Goal: Task Accomplishment & Management: Manage account settings

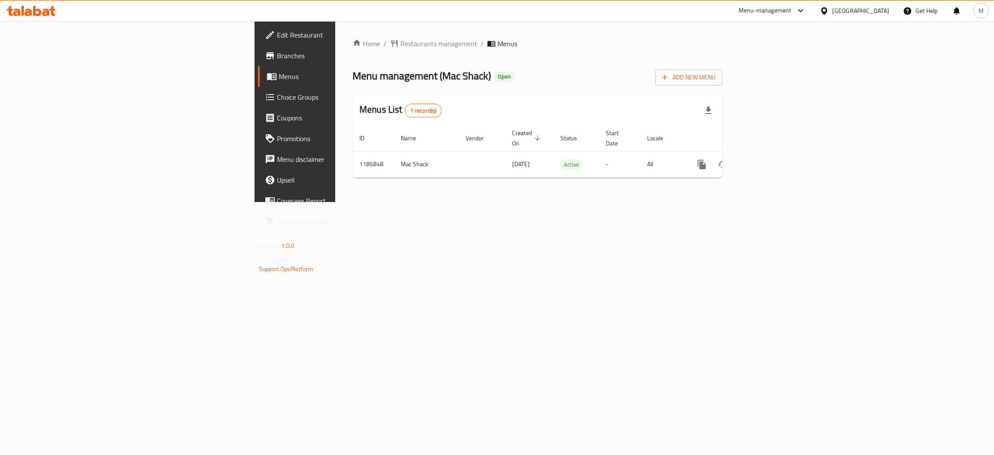
click at [277, 97] on span "Choice Groups" at bounding box center [345, 97] width 137 height 10
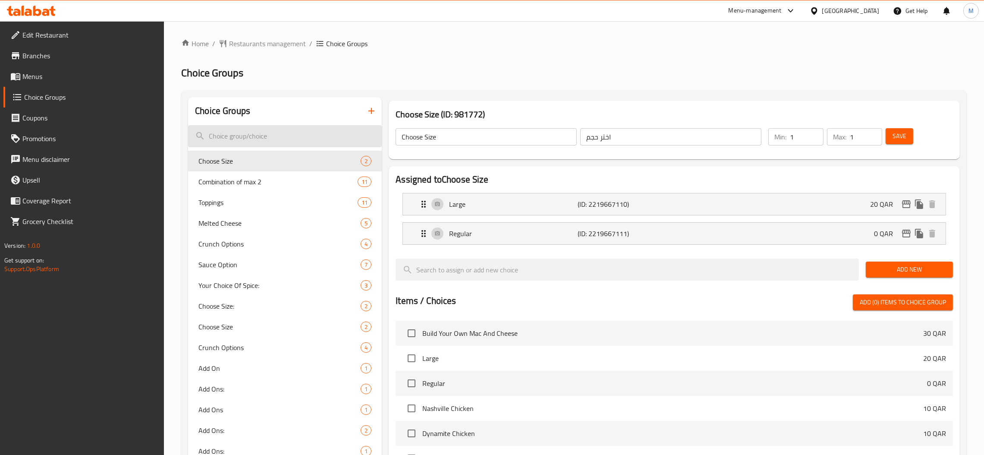
click at [277, 135] on input "search" at bounding box center [285, 136] width 194 height 22
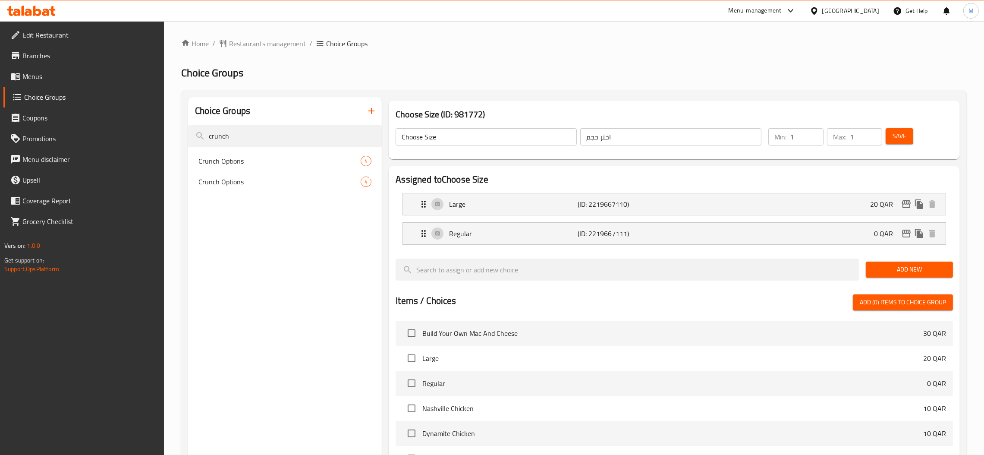
type input "crunch"
click at [261, 167] on div "Crunch Options 4" at bounding box center [285, 161] width 194 height 21
type input "Crunch Options"
type input "خيارات مقرمشة"
type input "0"
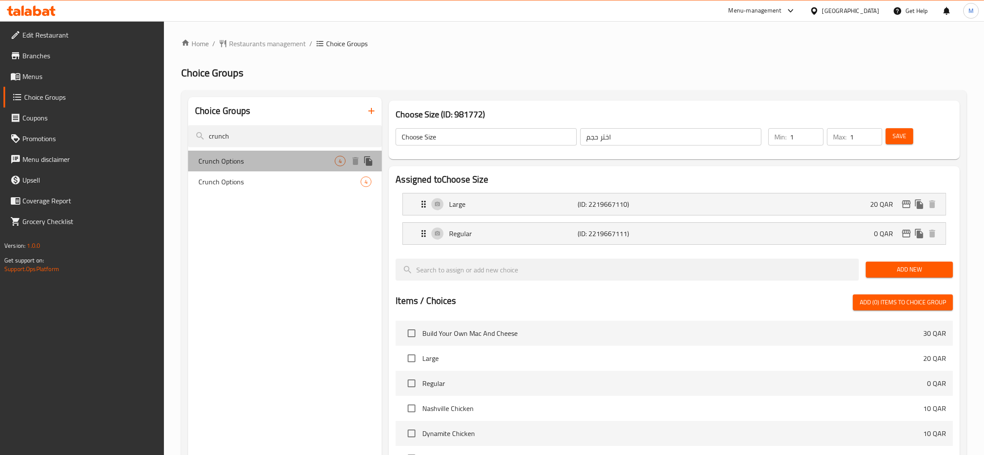
type input "4"
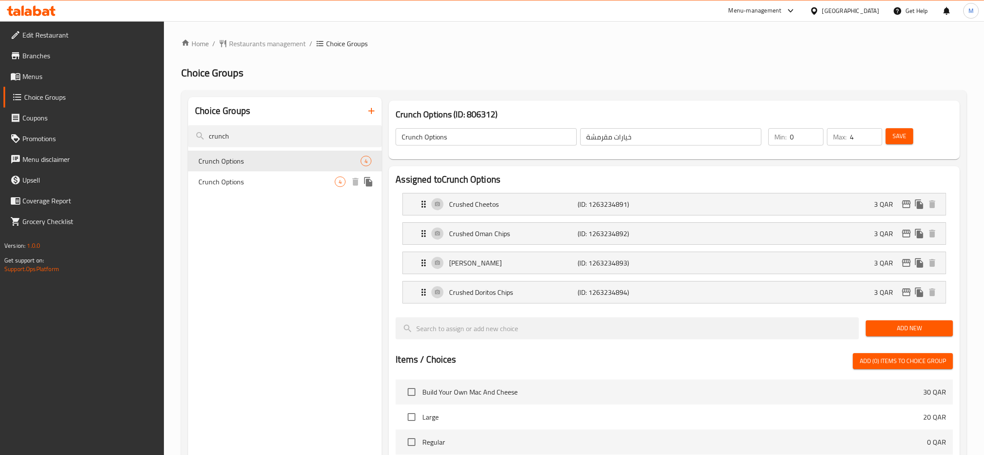
click at [257, 177] on span "Crunch Options" at bounding box center [266, 181] width 136 height 10
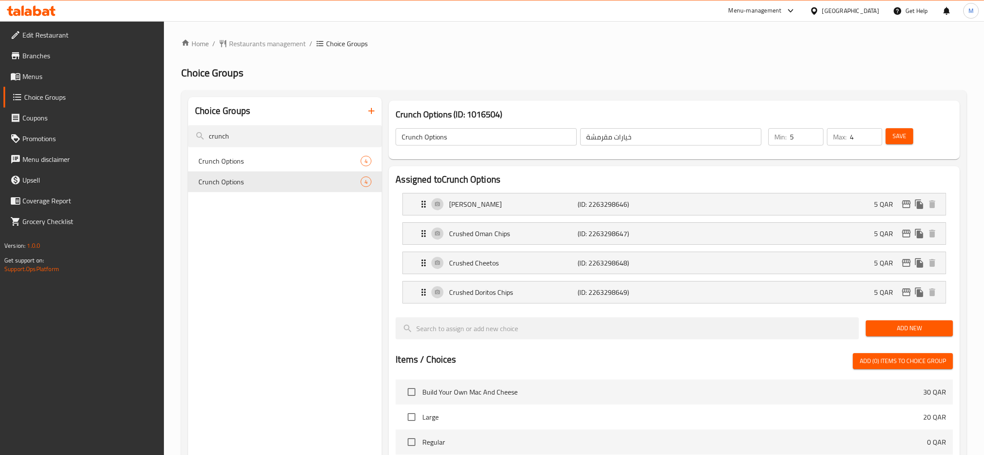
click at [815, 132] on input "5" at bounding box center [807, 136] width 34 height 17
click at [815, 139] on input "4" at bounding box center [807, 136] width 34 height 17
click at [815, 139] on input "3" at bounding box center [807, 136] width 34 height 17
click at [815, 139] on input "2" at bounding box center [807, 136] width 34 height 17
click at [815, 139] on input "1" at bounding box center [807, 136] width 34 height 17
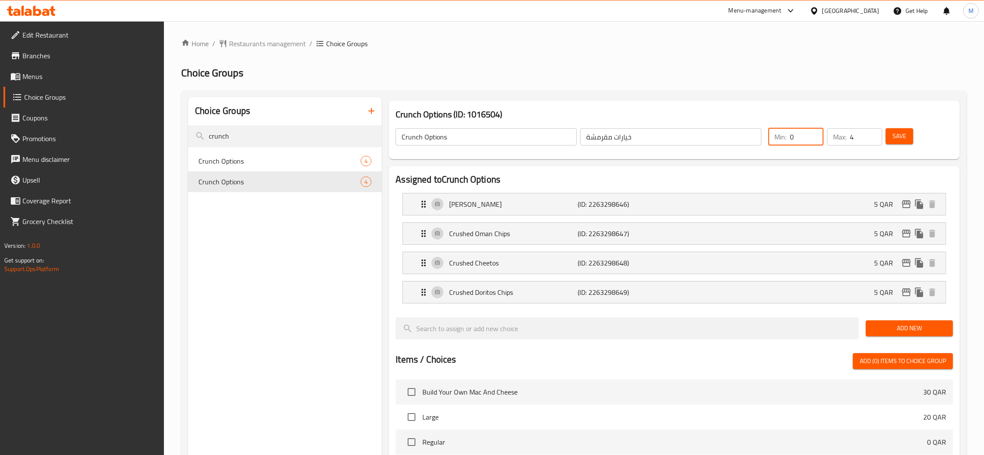
type input "0"
click at [815, 139] on input "0" at bounding box center [807, 136] width 34 height 17
click at [904, 135] on span "Save" at bounding box center [900, 136] width 14 height 11
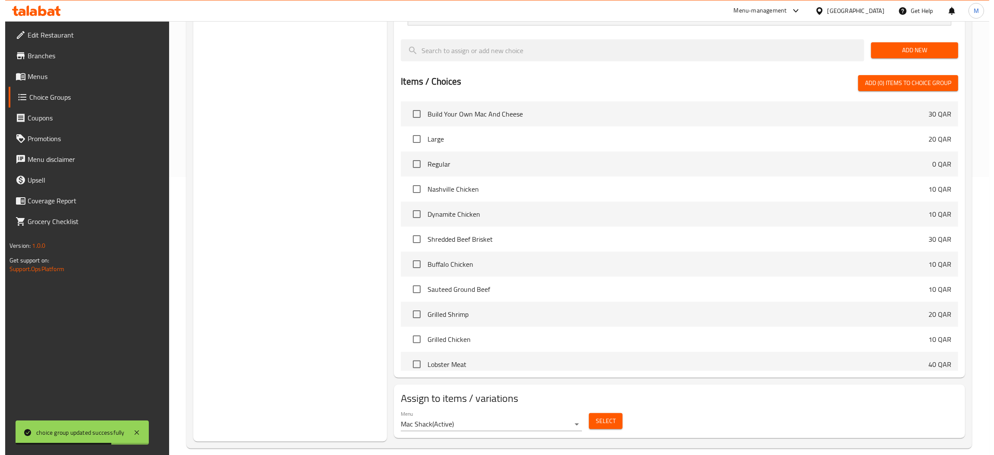
scroll to position [289, 0]
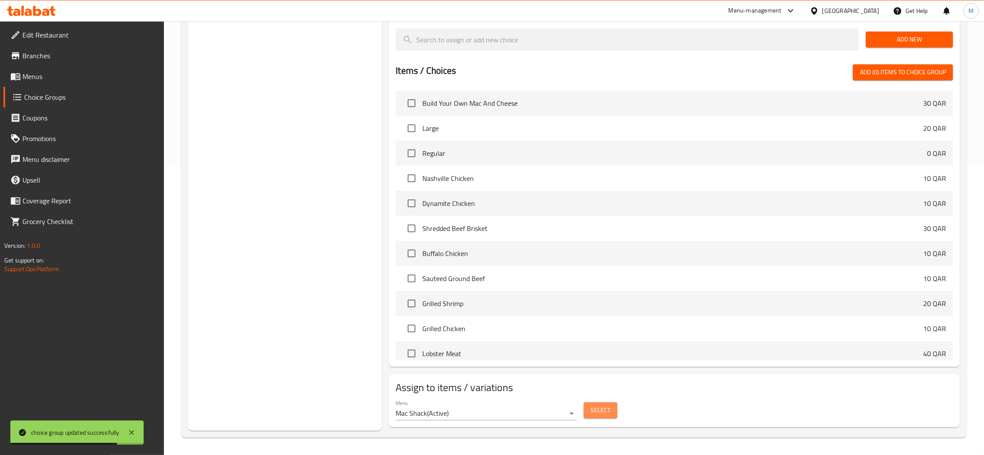
click at [606, 413] on span "Select" at bounding box center [601, 410] width 20 height 11
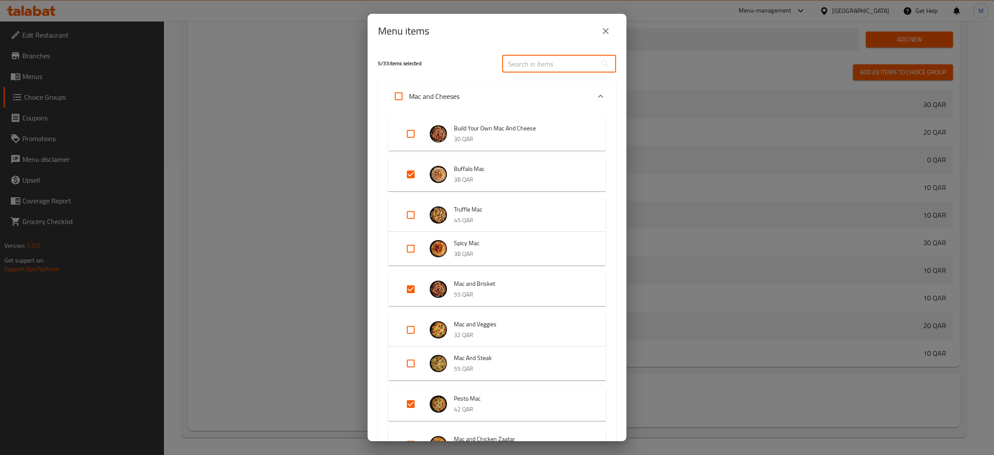
click at [534, 58] on input "text" at bounding box center [549, 63] width 94 height 17
click at [609, 246] on div "5 / 33 items selected ​ Mac and Cheeses Build Your Own Mac And Cheese 30 QAR Bu…" at bounding box center [497, 244] width 259 height 393
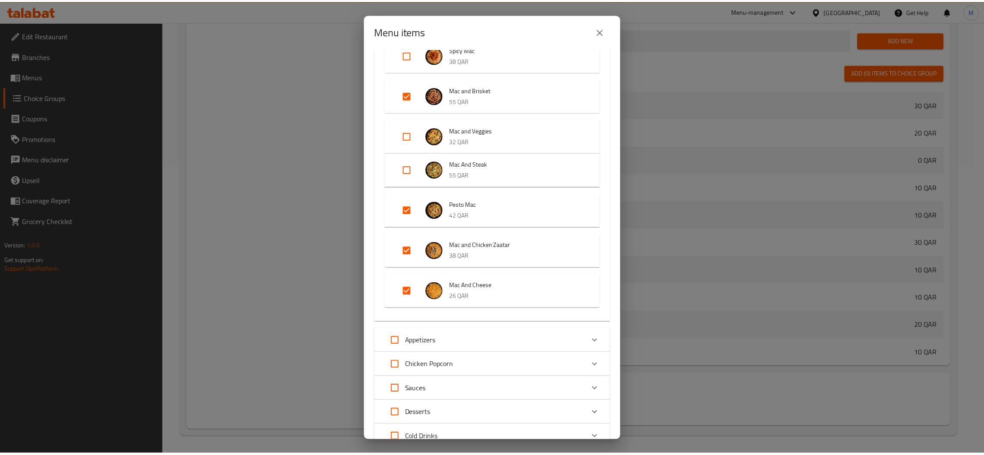
scroll to position [259, 0]
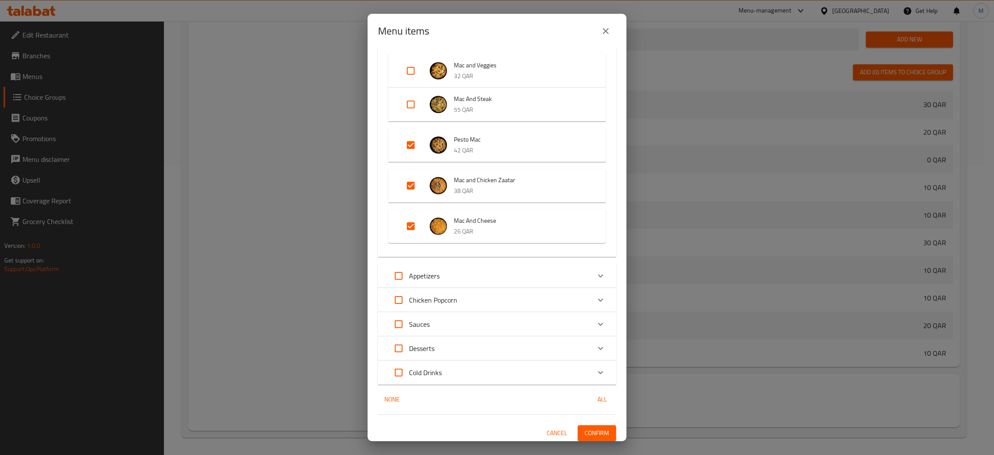
click at [246, 247] on div "Menu items 5 / 33 items selected ​ Mac and Cheeses Build Your Own Mac And Chees…" at bounding box center [497, 227] width 994 height 455
click at [390, 212] on div "Mac And Cheese 26 QAR" at bounding box center [496, 226] width 217 height 34
click at [604, 32] on icon "close" at bounding box center [605, 31] width 10 height 10
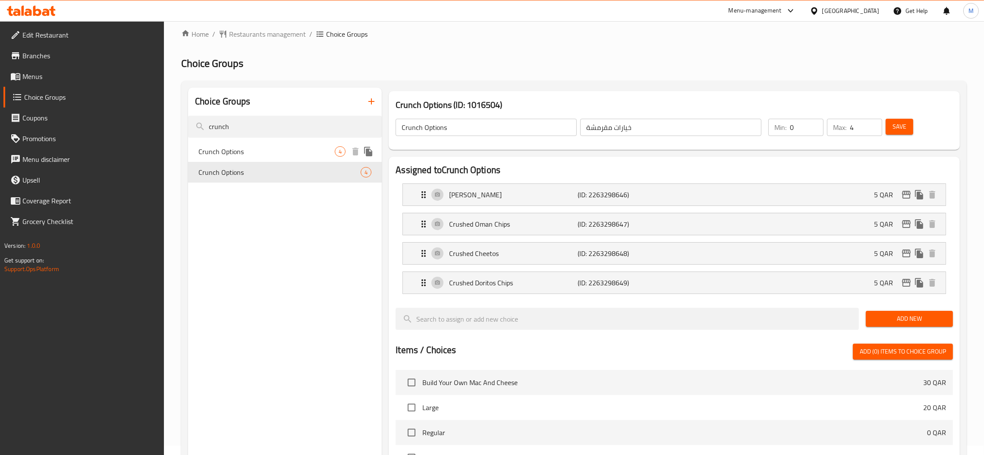
scroll to position [0, 0]
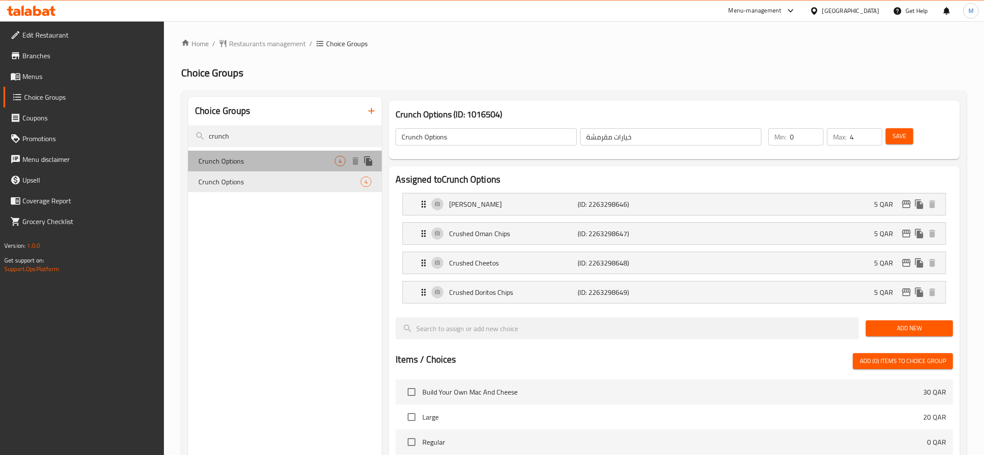
click at [239, 162] on span "Crunch Options" at bounding box center [266, 161] width 136 height 10
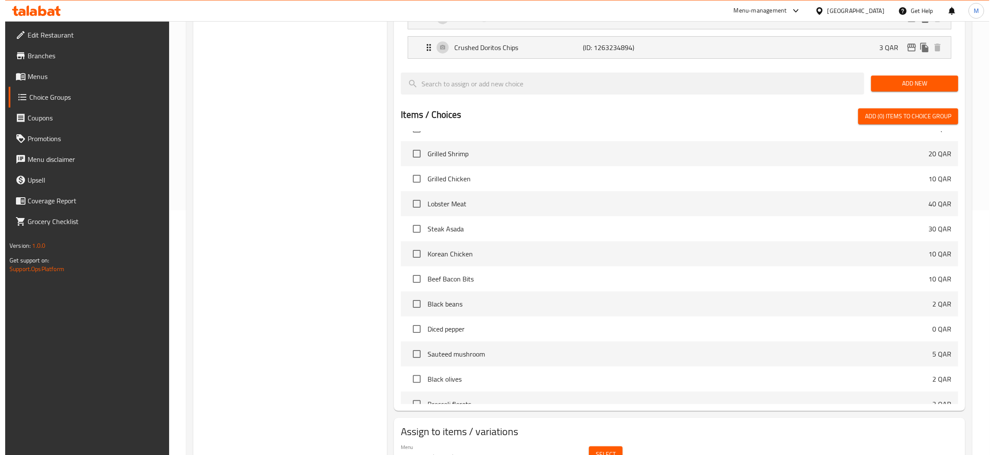
scroll to position [289, 0]
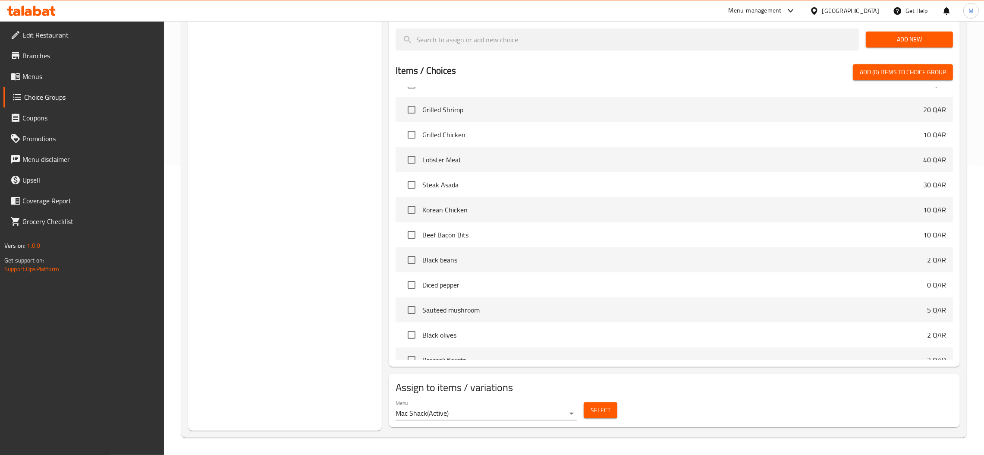
click at [591, 405] on span "Select" at bounding box center [601, 410] width 20 height 11
